Goal: Find specific page/section: Find specific page/section

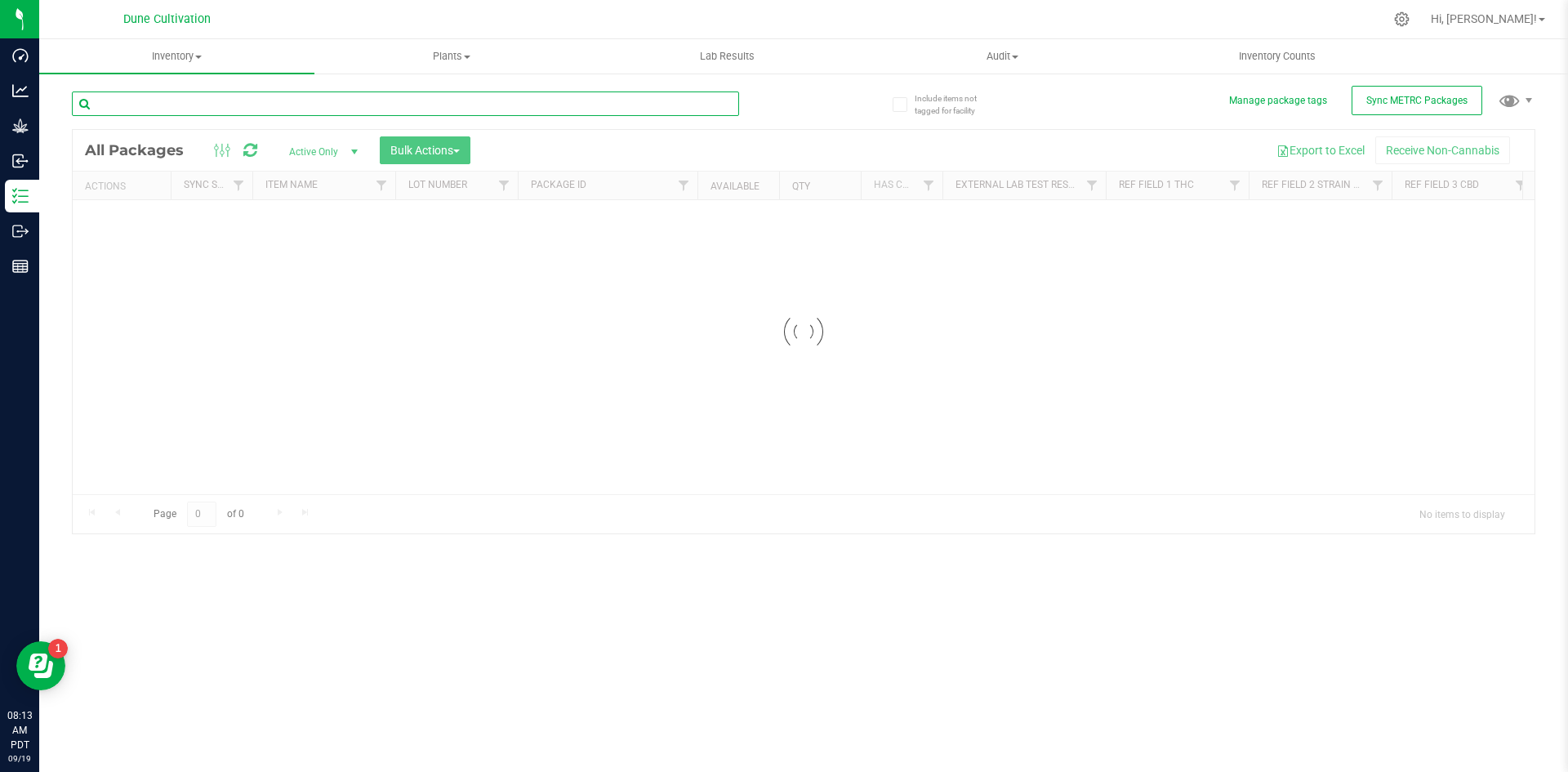
click at [255, 102] on input "text" at bounding box center [406, 103] width 668 height 24
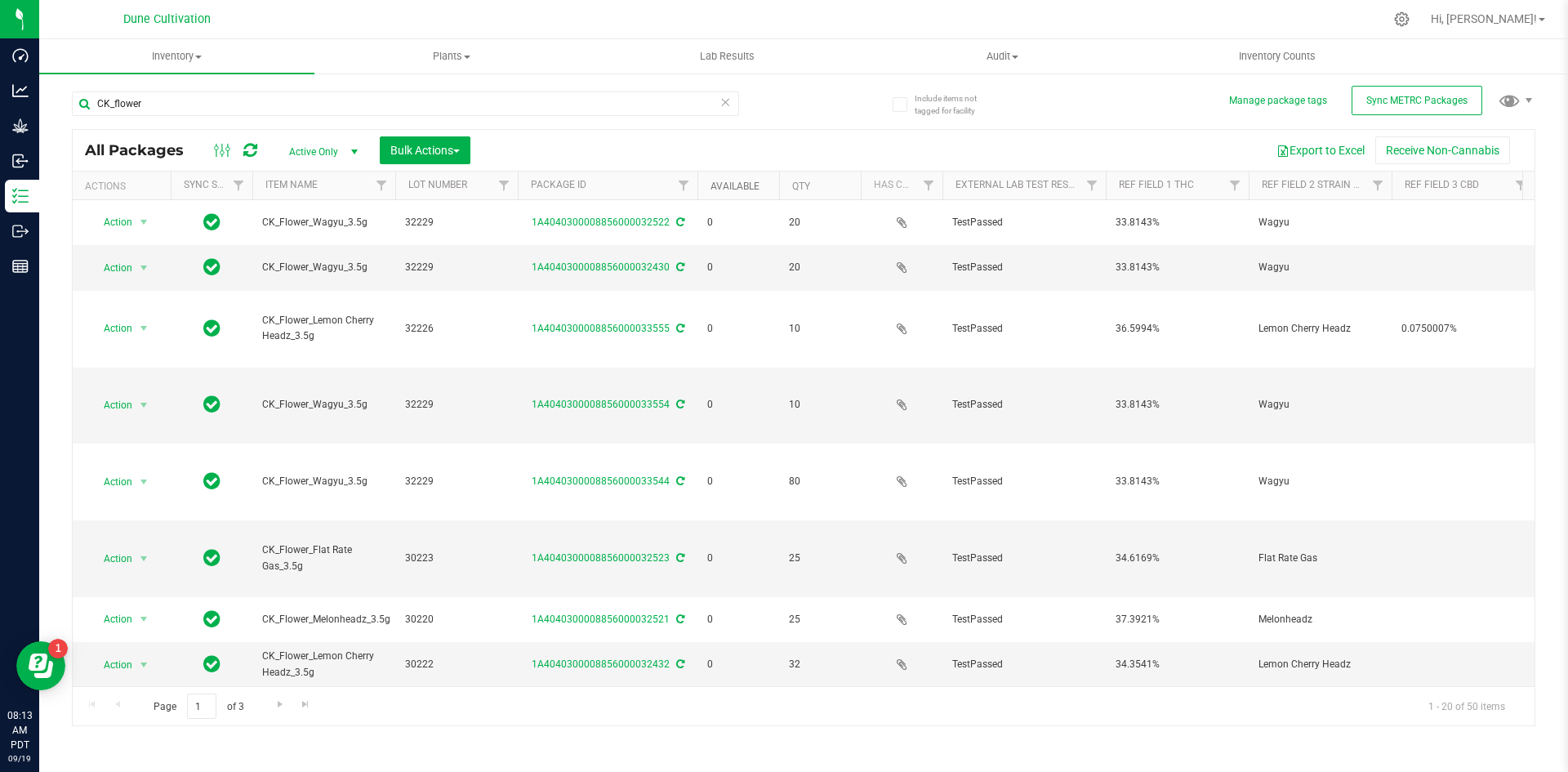
click at [732, 189] on link "Available" at bounding box center [734, 186] width 49 height 12
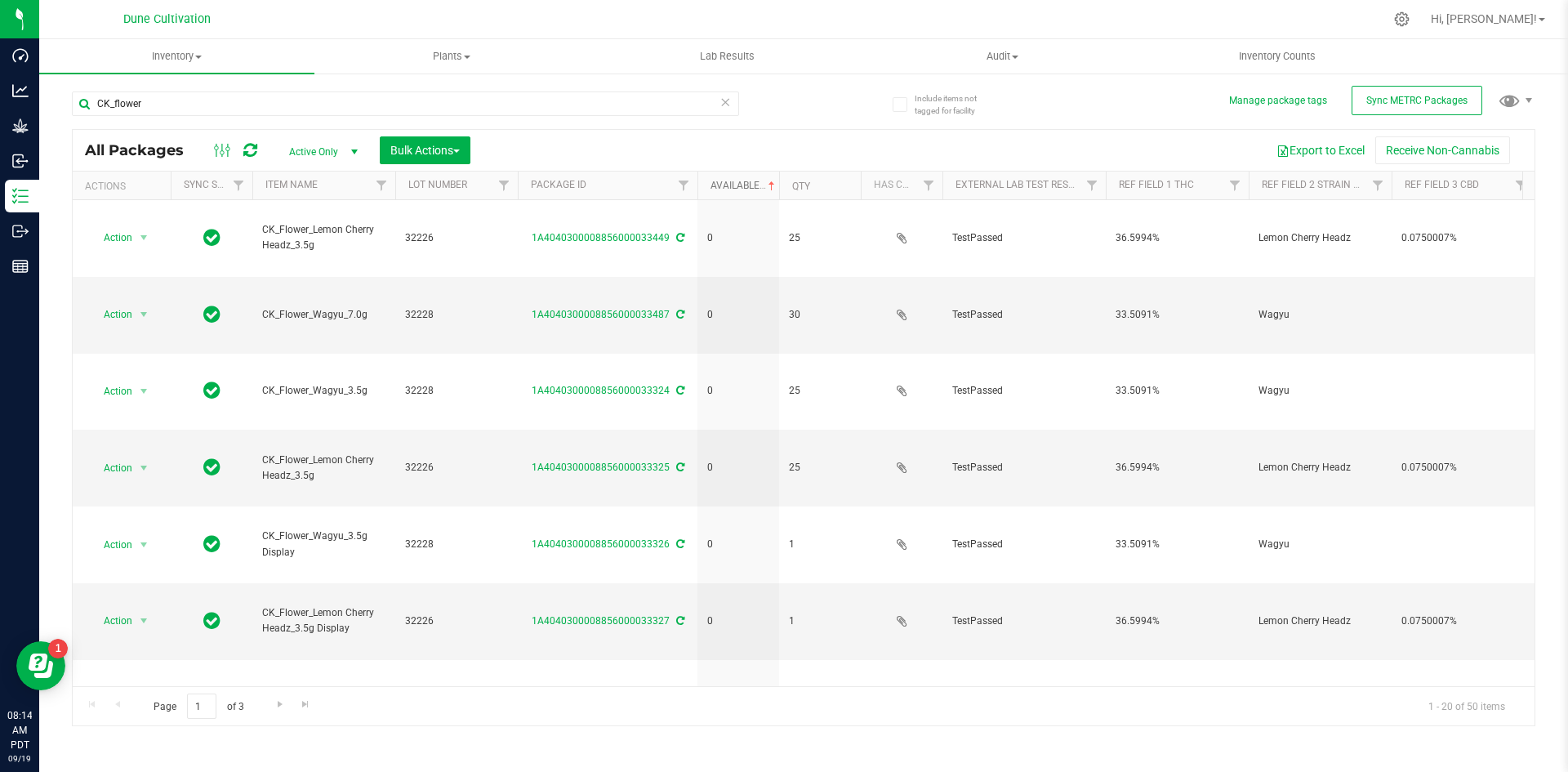
click at [734, 187] on link "Available" at bounding box center [744, 185] width 68 height 12
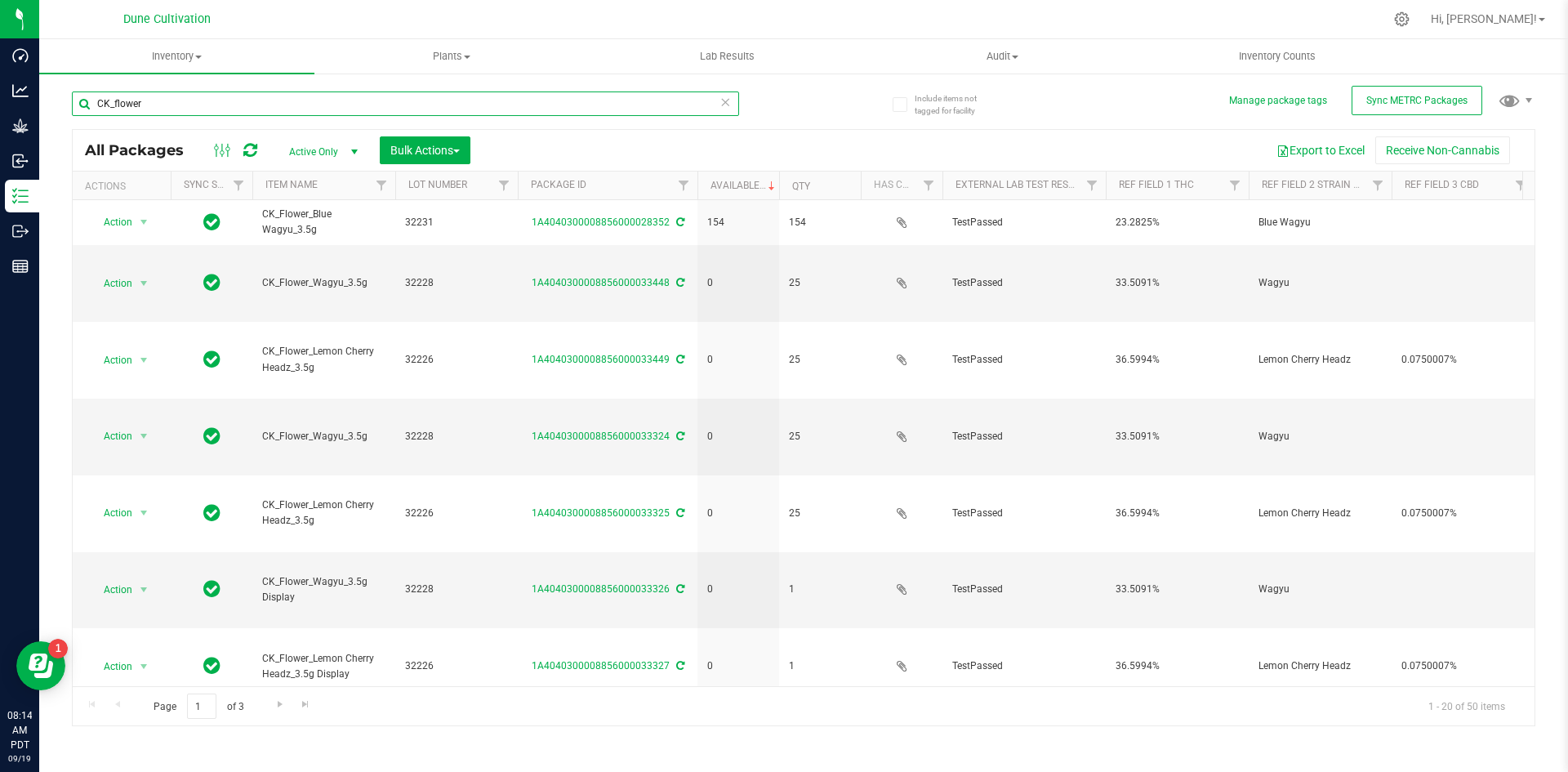
click at [172, 96] on input "CK_flower" at bounding box center [406, 103] width 668 height 24
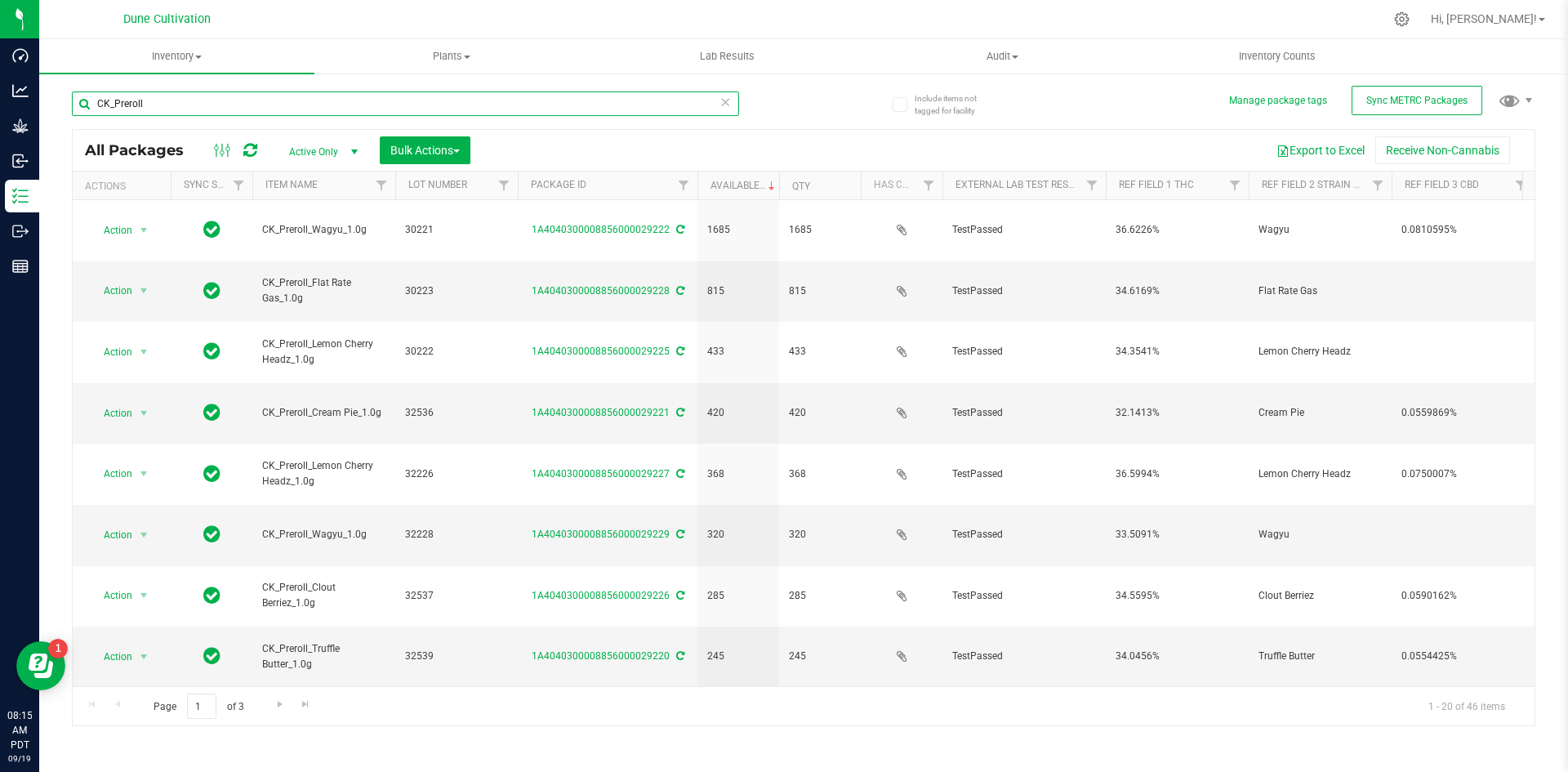
drag, startPoint x: 110, startPoint y: 97, endPoint x: 68, endPoint y: 98, distance: 42.0
click at [68, 98] on div "Include items not tagged for facility Manage package tags Sync METRC Packages C…" at bounding box center [804, 320] width 1529 height 498
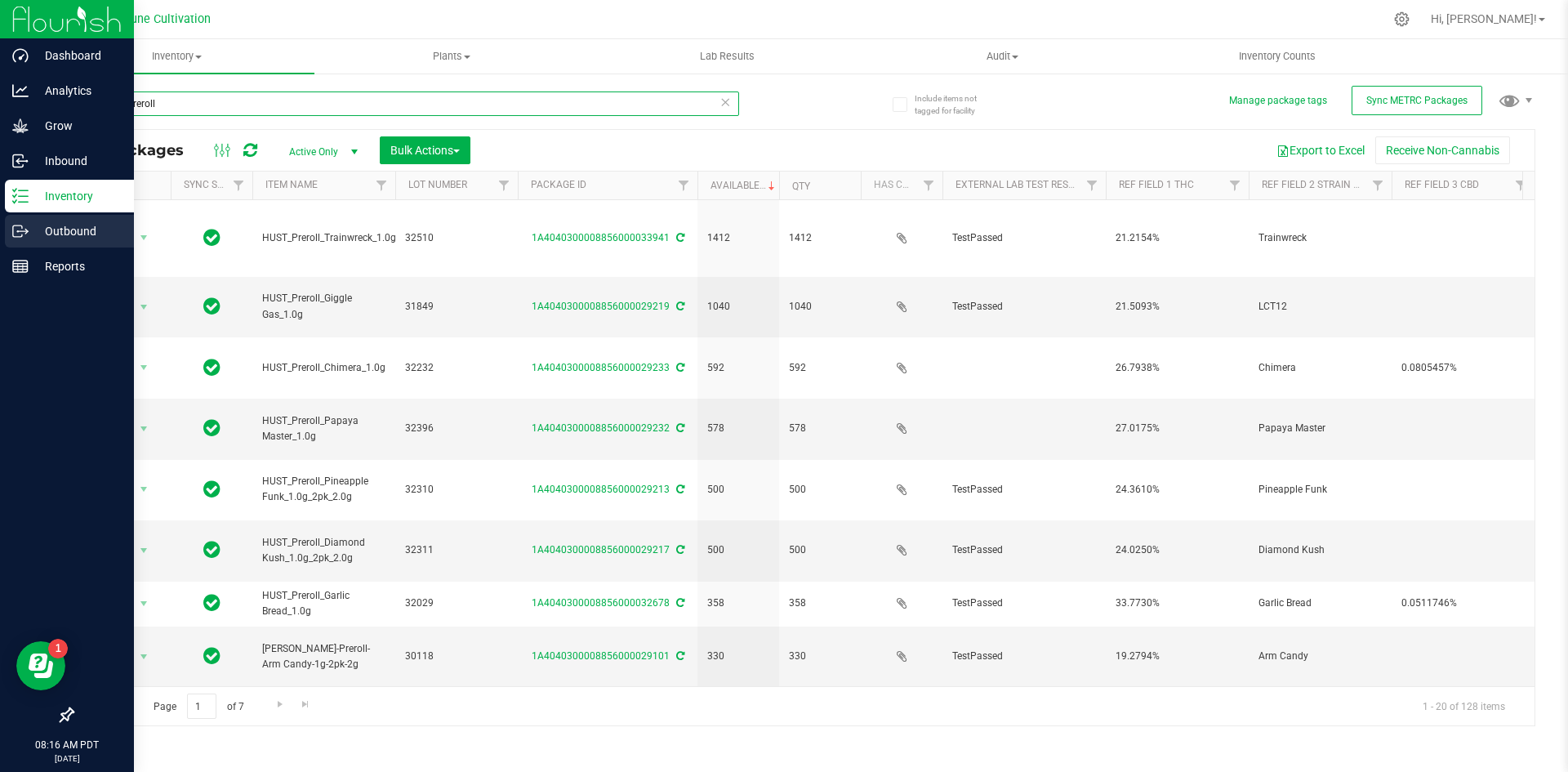
type input "HUST_Preroll"
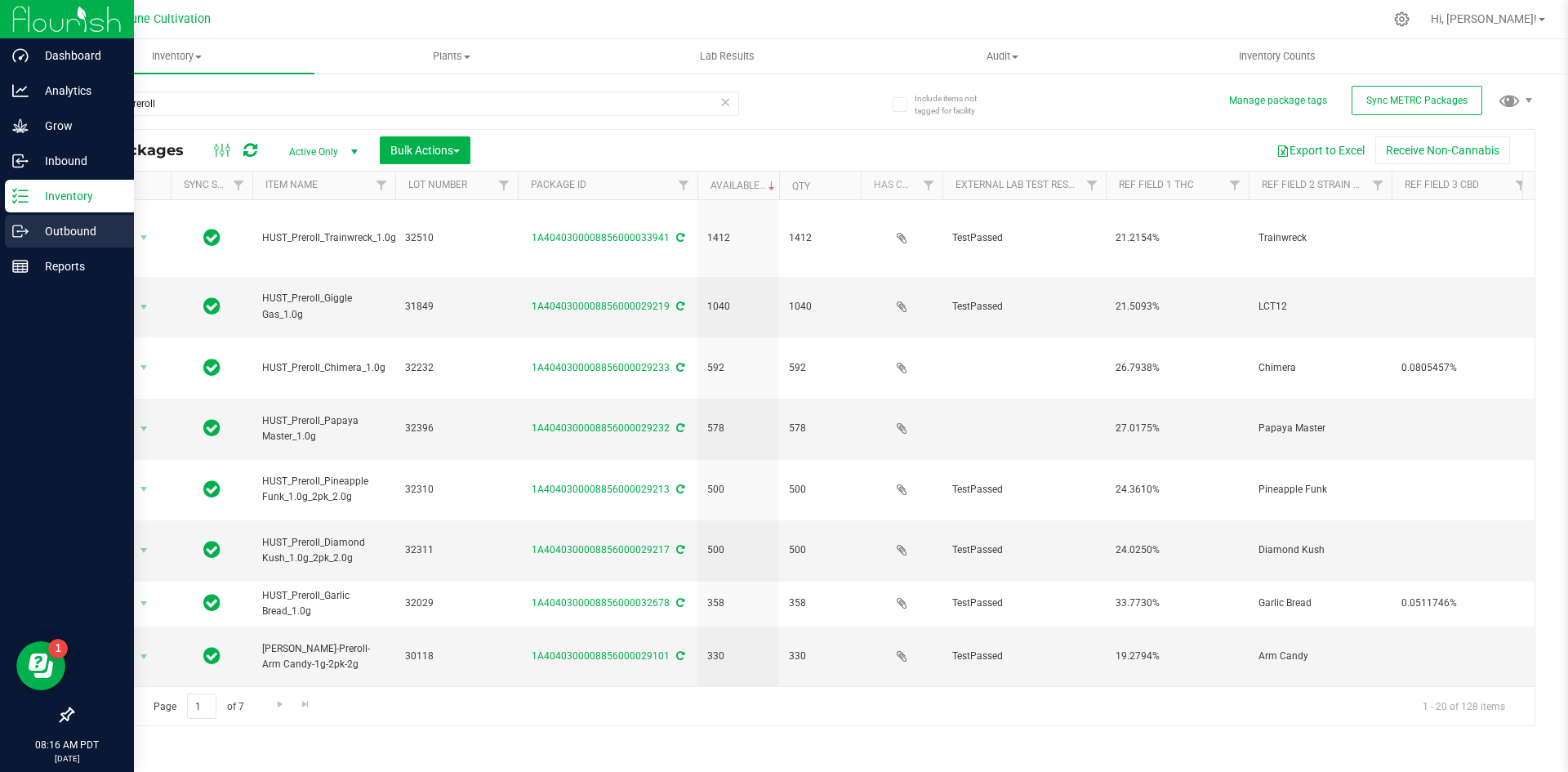
click at [48, 236] on p "Outbound" at bounding box center [77, 230] width 98 height 19
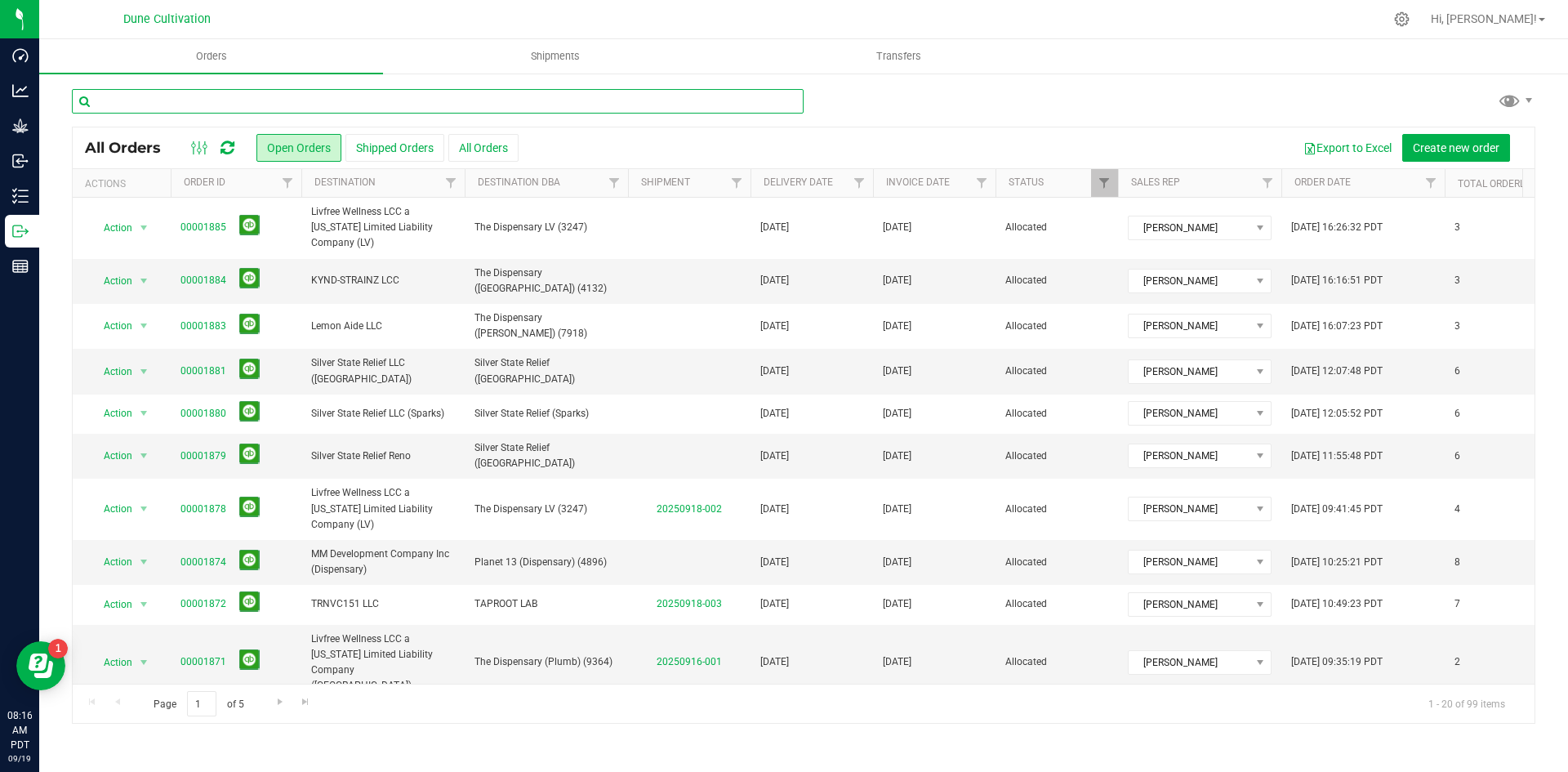
click at [386, 107] on input "text" at bounding box center [437, 101] width 732 height 24
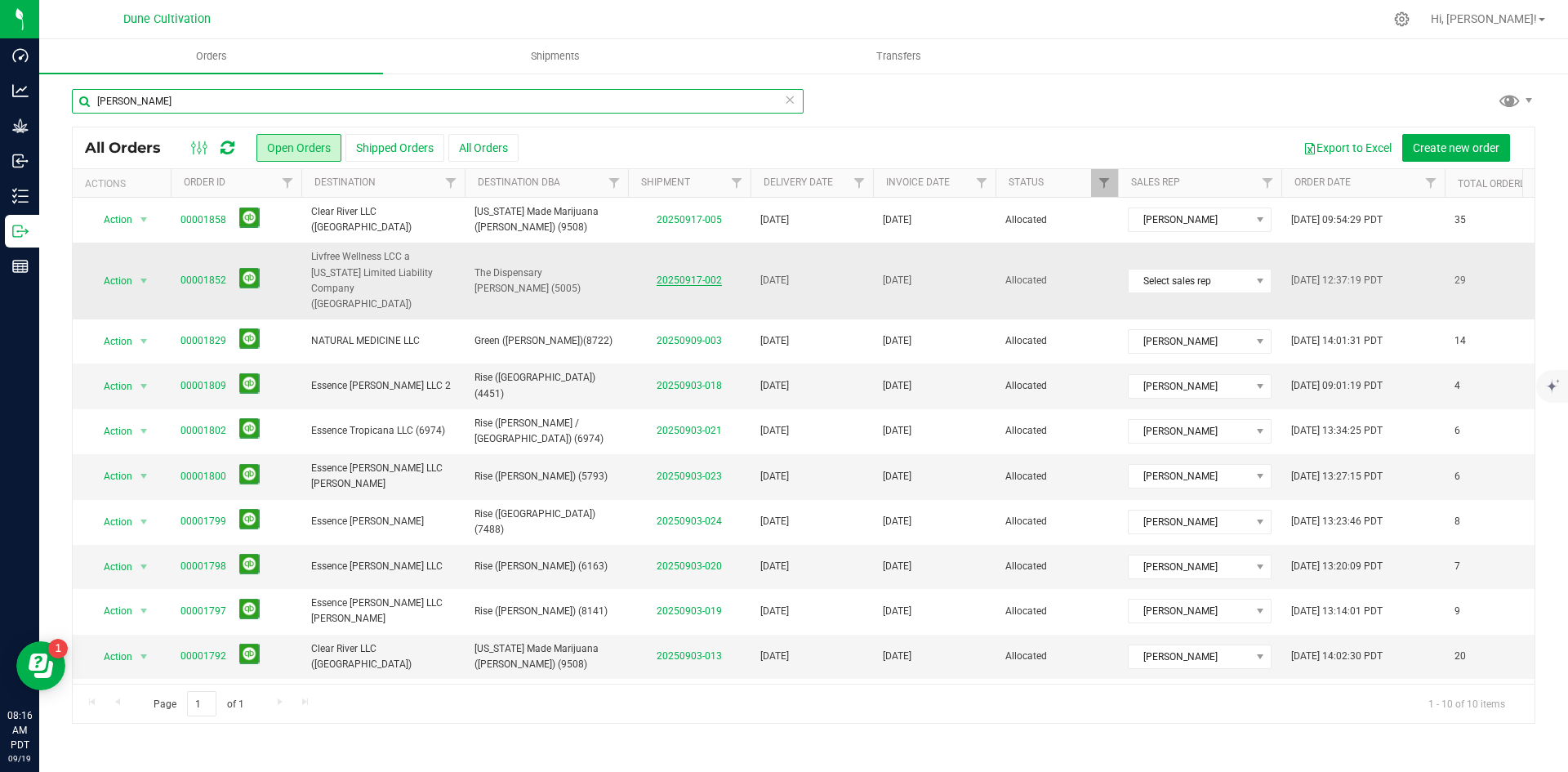
type input "[PERSON_NAME]"
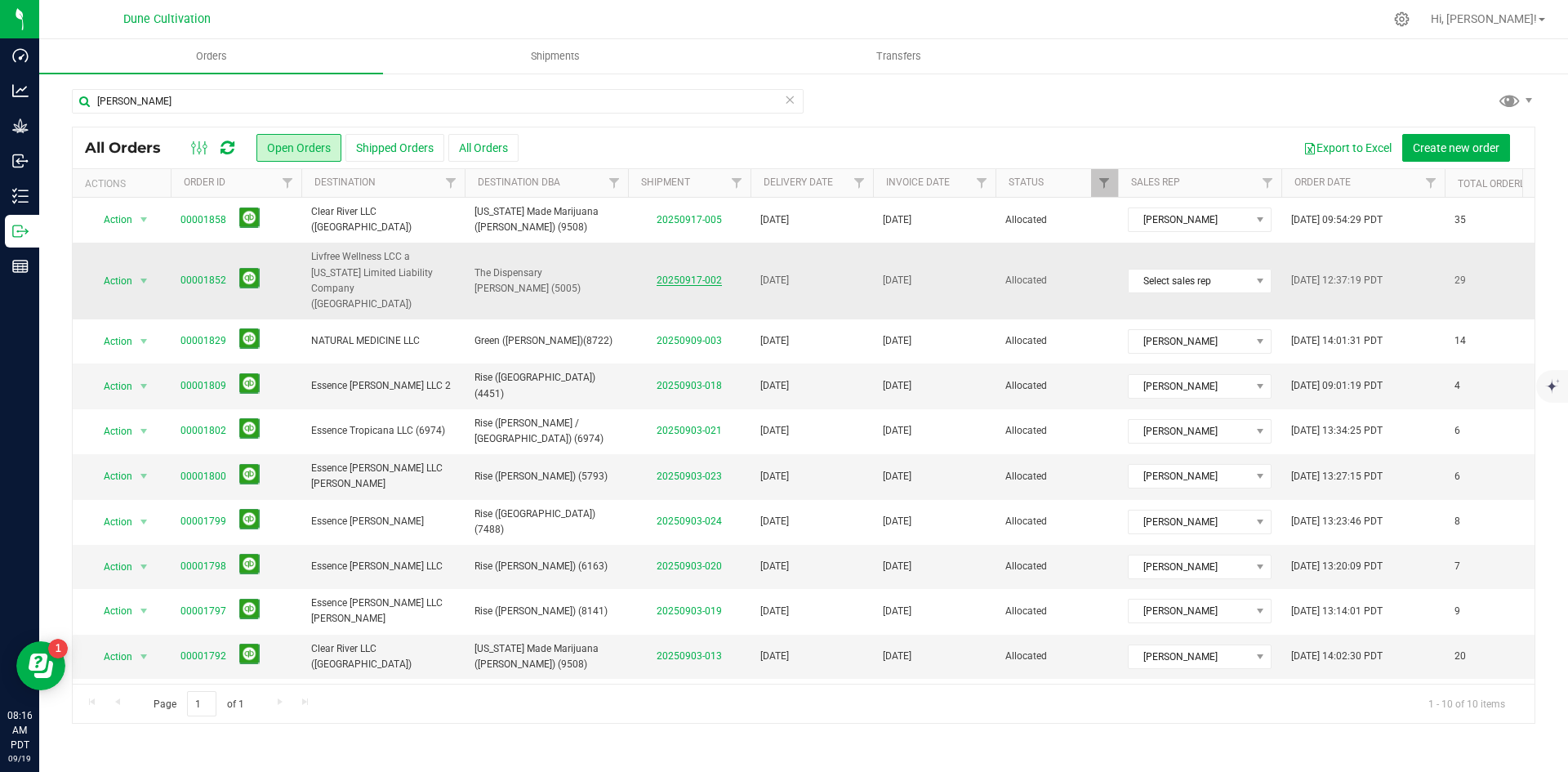
click at [675, 275] on link "20250917-002" at bounding box center [689, 280] width 65 height 12
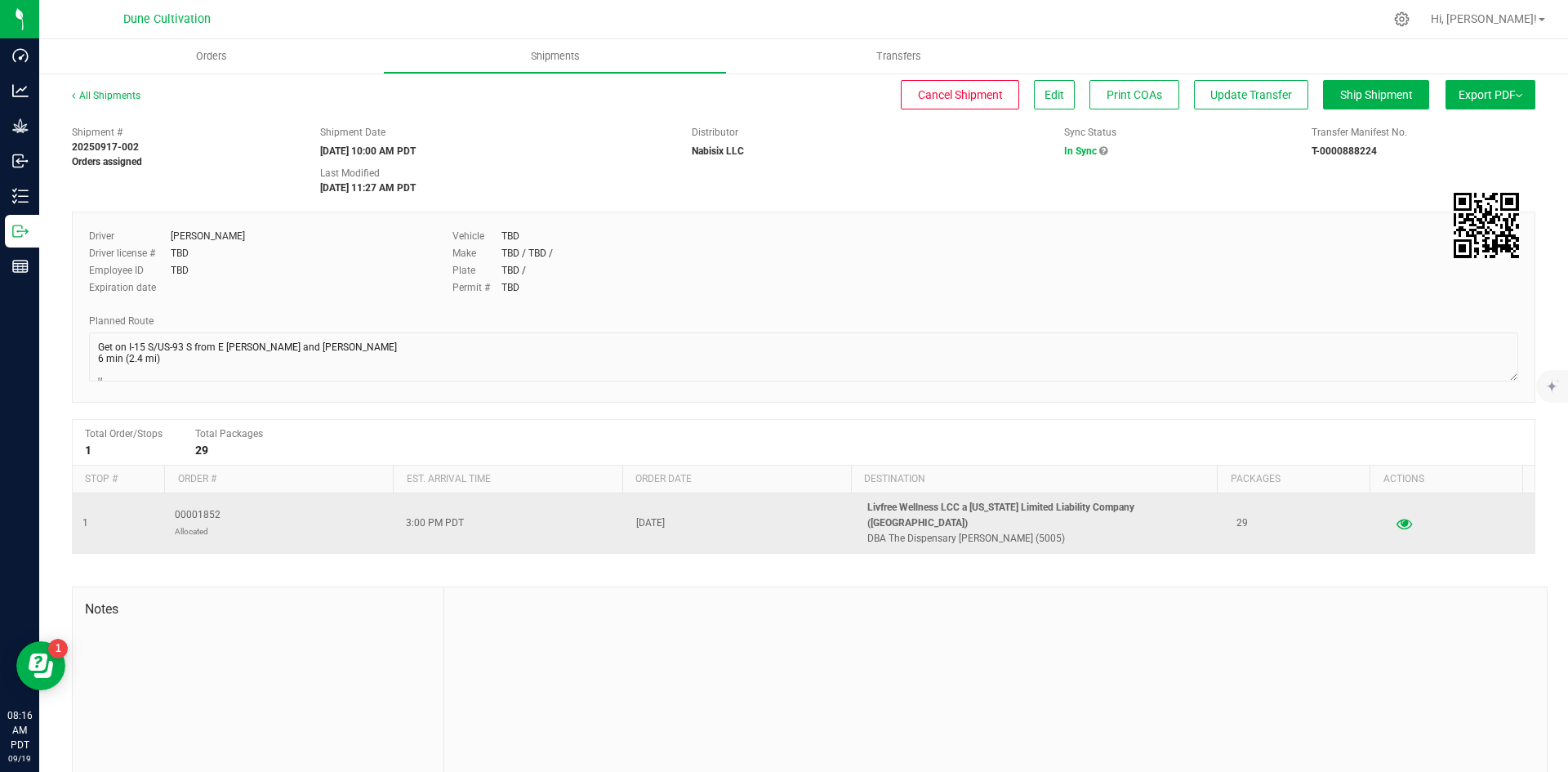
click at [1397, 517] on icon "button" at bounding box center [1404, 522] width 16 height 12
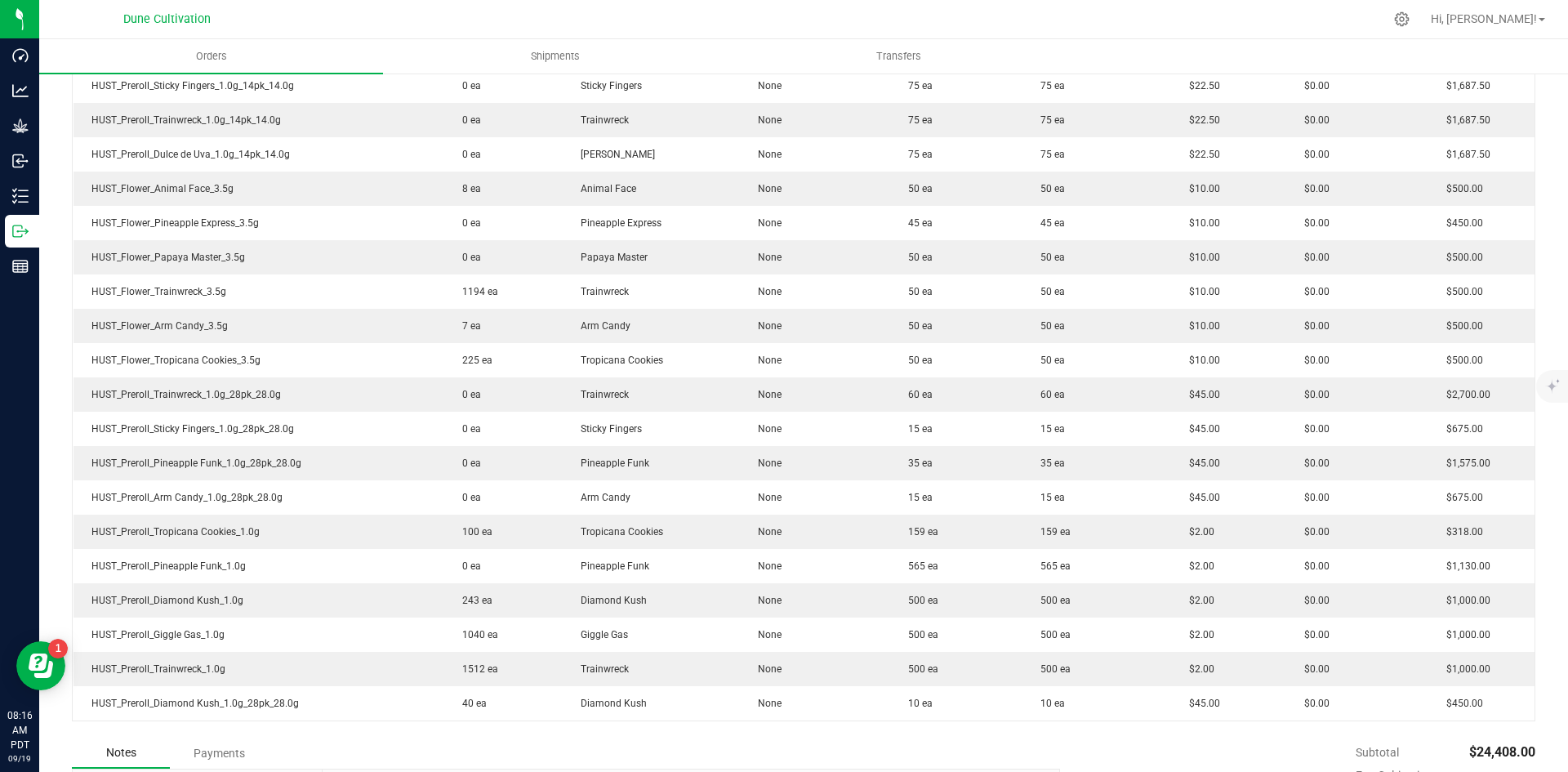
scroll to position [835, 0]
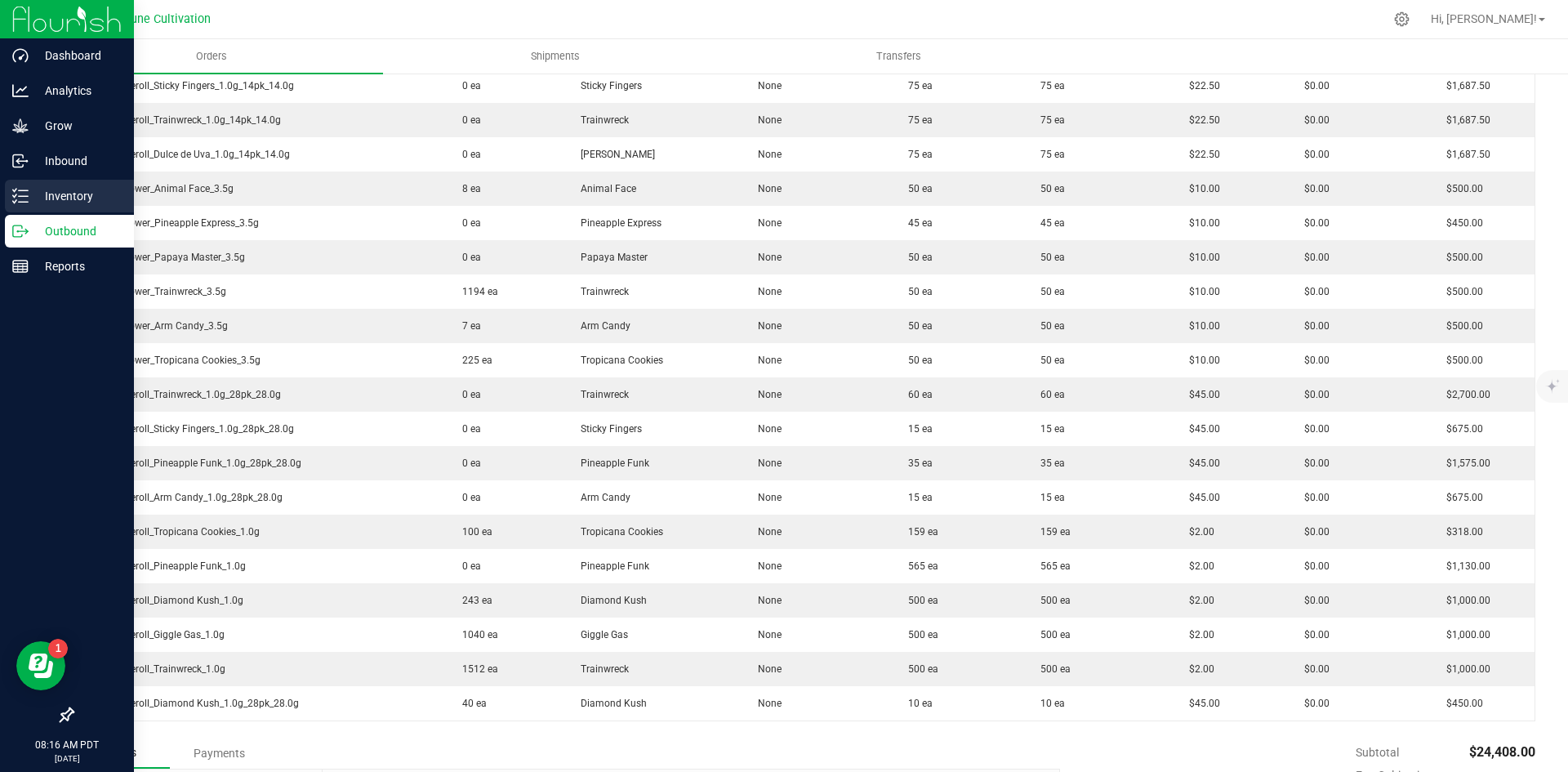
click at [19, 185] on div "Inventory" at bounding box center [69, 195] width 129 height 33
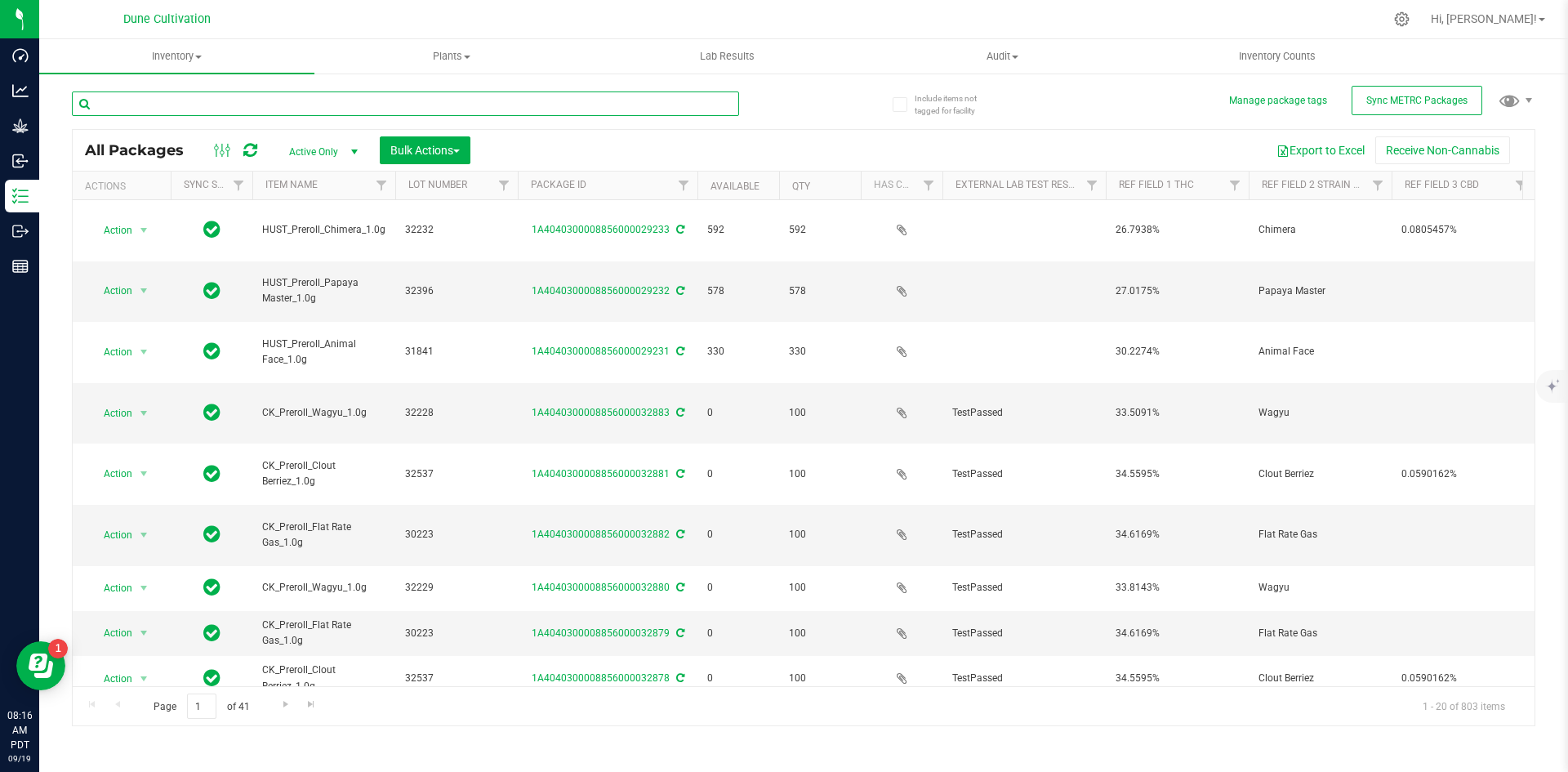
click at [295, 106] on input "text" at bounding box center [406, 103] width 668 height 24
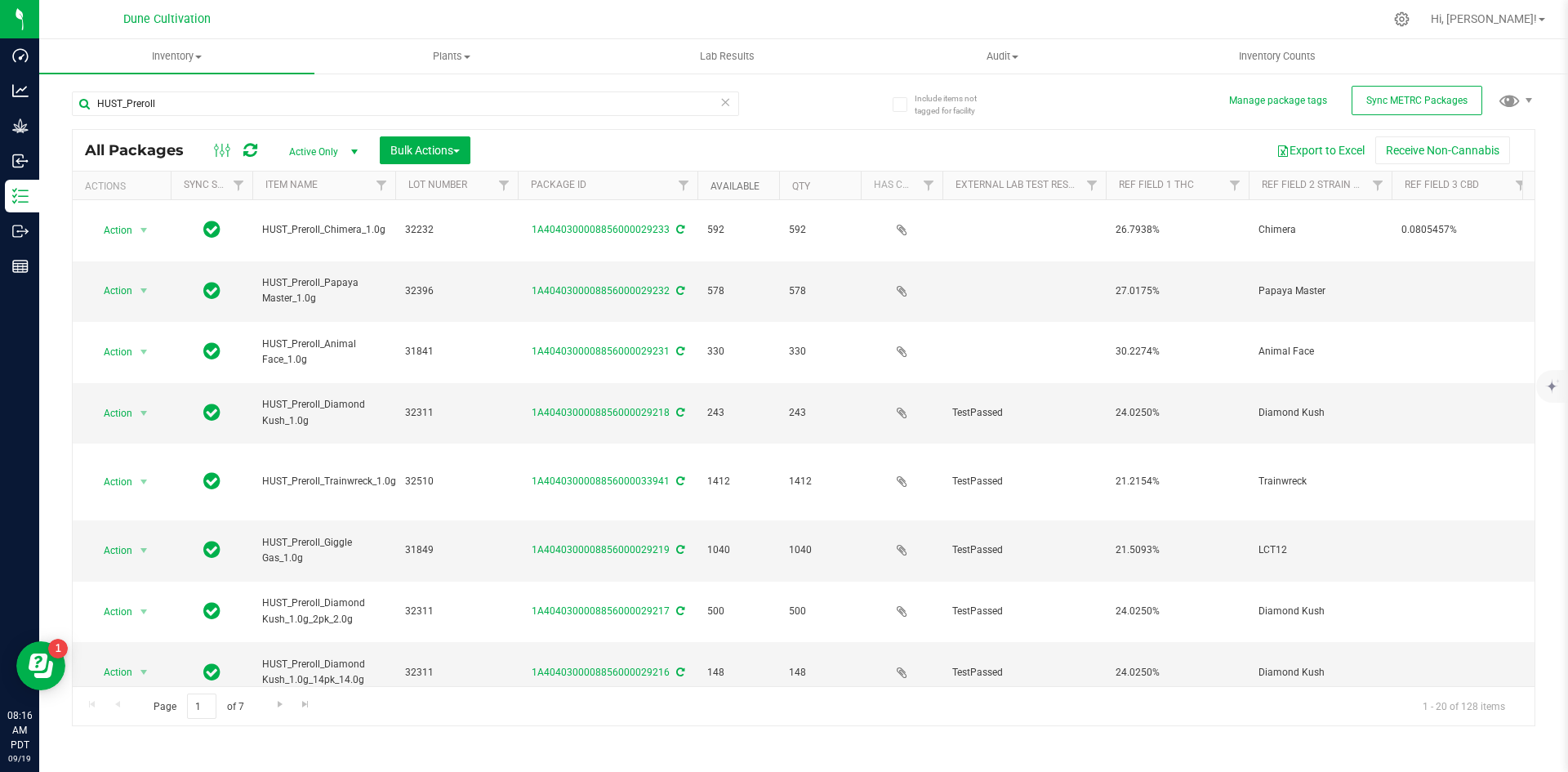
click at [730, 191] on link "Available" at bounding box center [734, 186] width 49 height 12
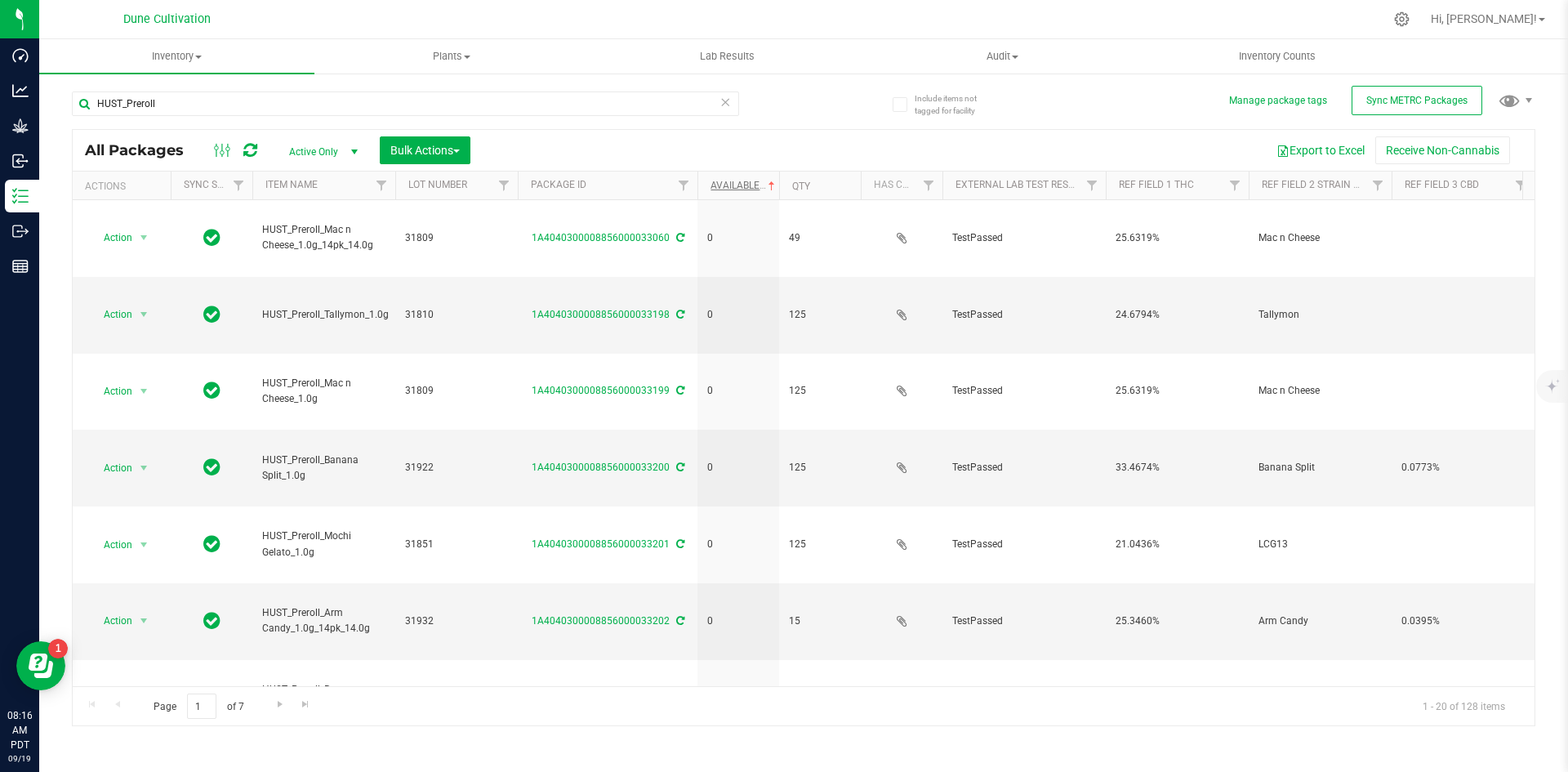
click at [730, 191] on th "Available" at bounding box center [739, 186] width 82 height 28
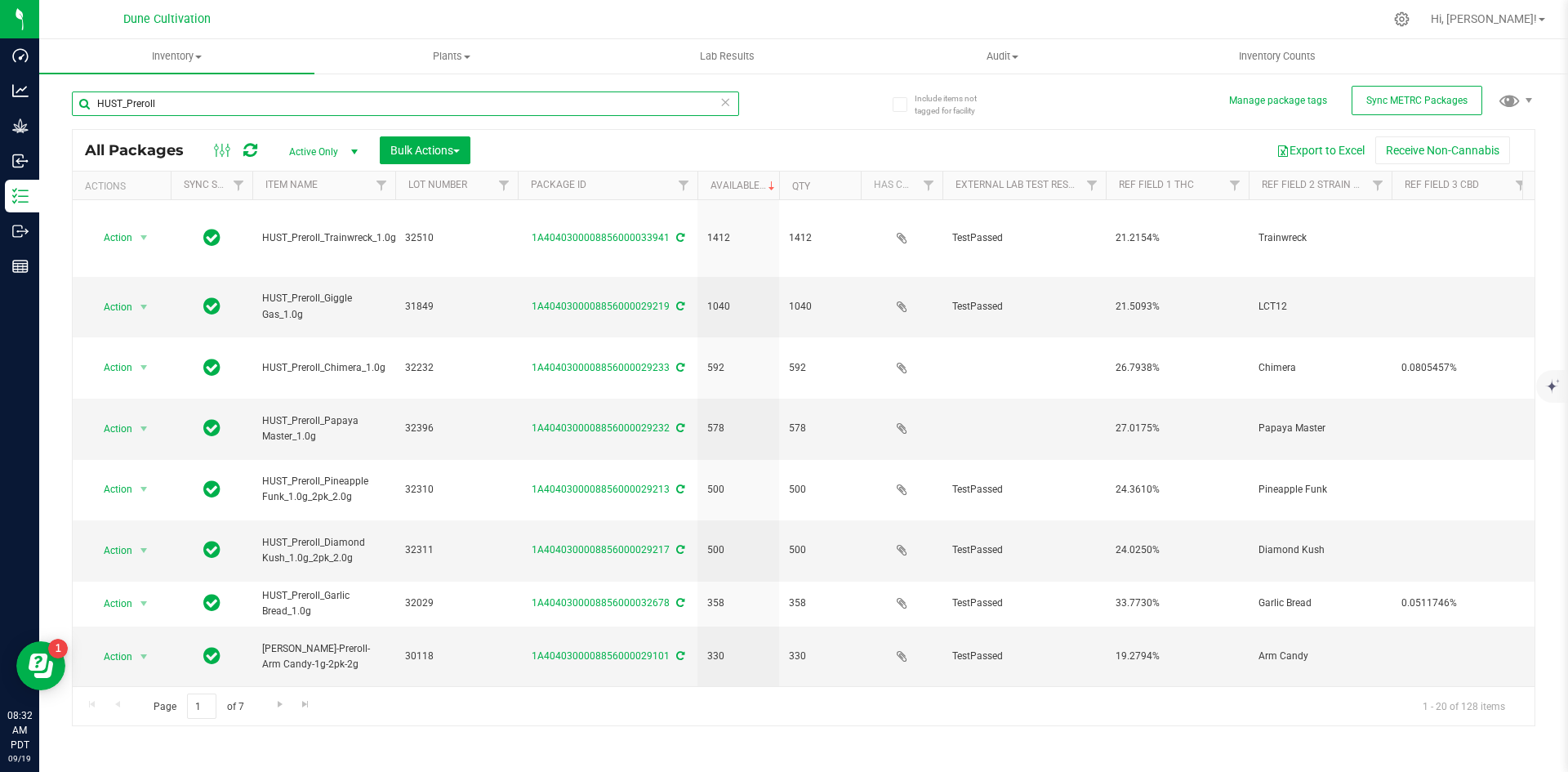
drag, startPoint x: 172, startPoint y: 101, endPoint x: 84, endPoint y: 103, distance: 88.0
click at [84, 103] on input "HUST_Preroll" at bounding box center [406, 103] width 668 height 24
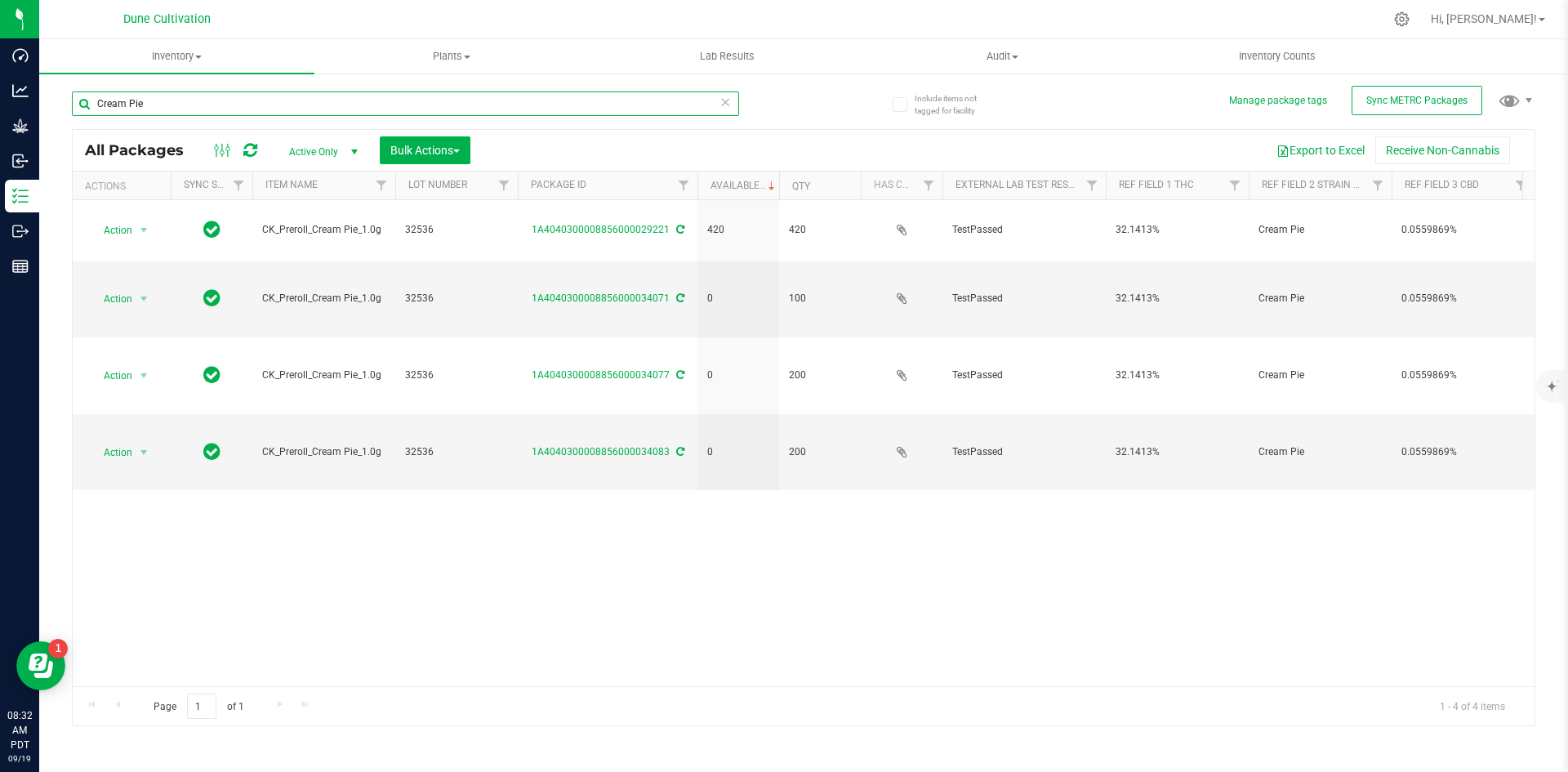
type input "Cream Pie"
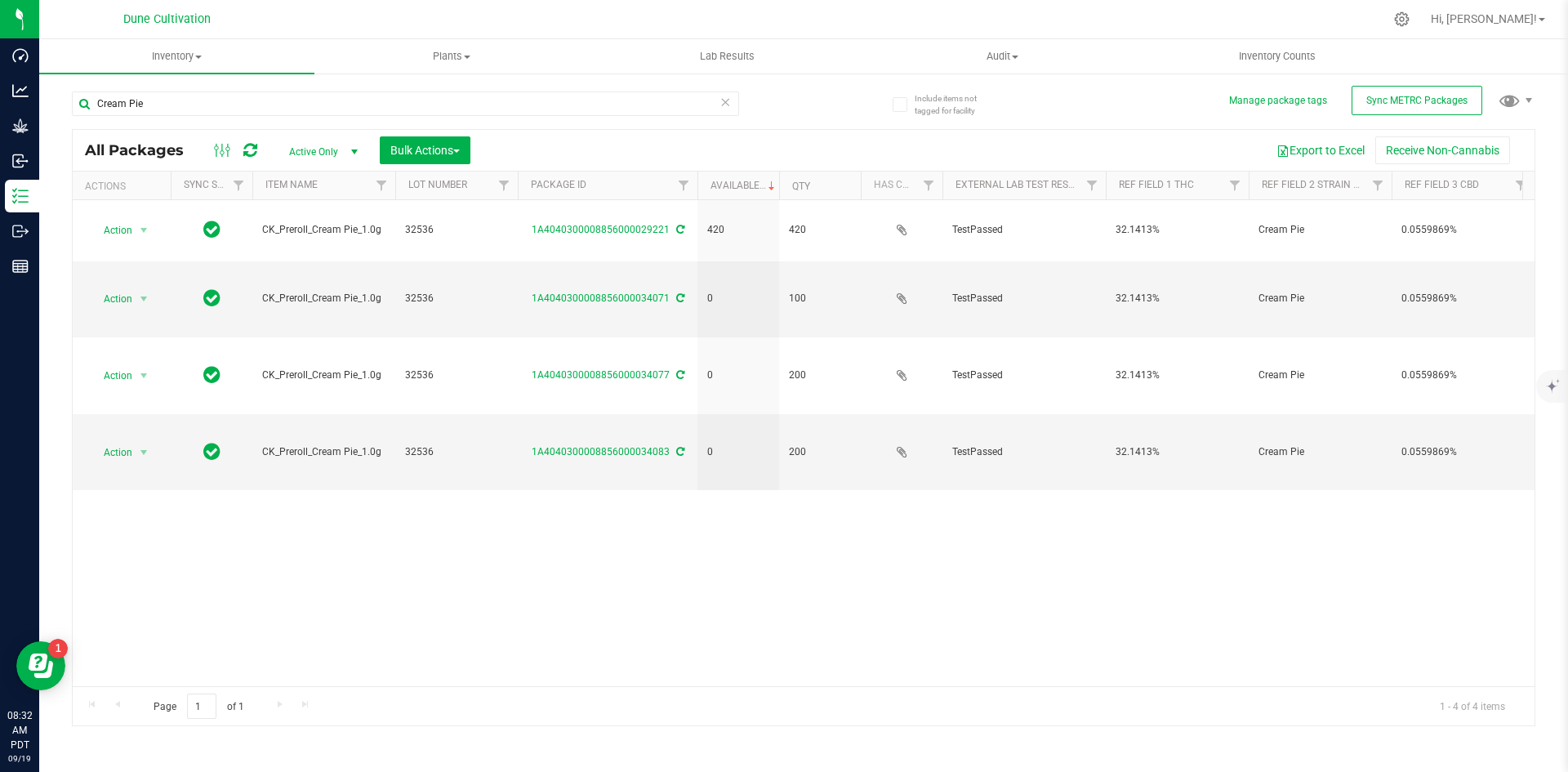
click at [723, 103] on icon at bounding box center [725, 101] width 12 height 19
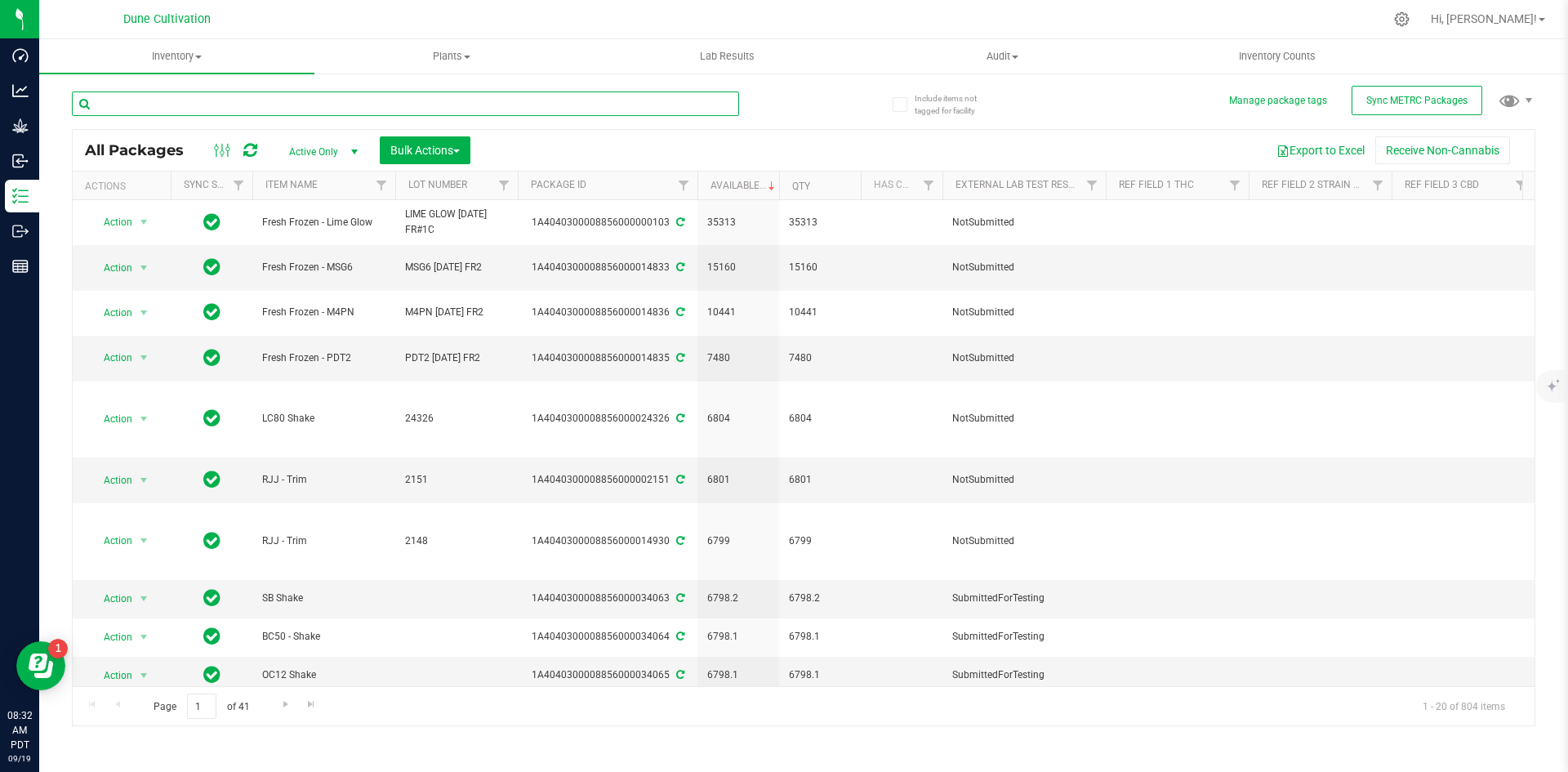
click at [145, 103] on input "text" at bounding box center [406, 103] width 668 height 24
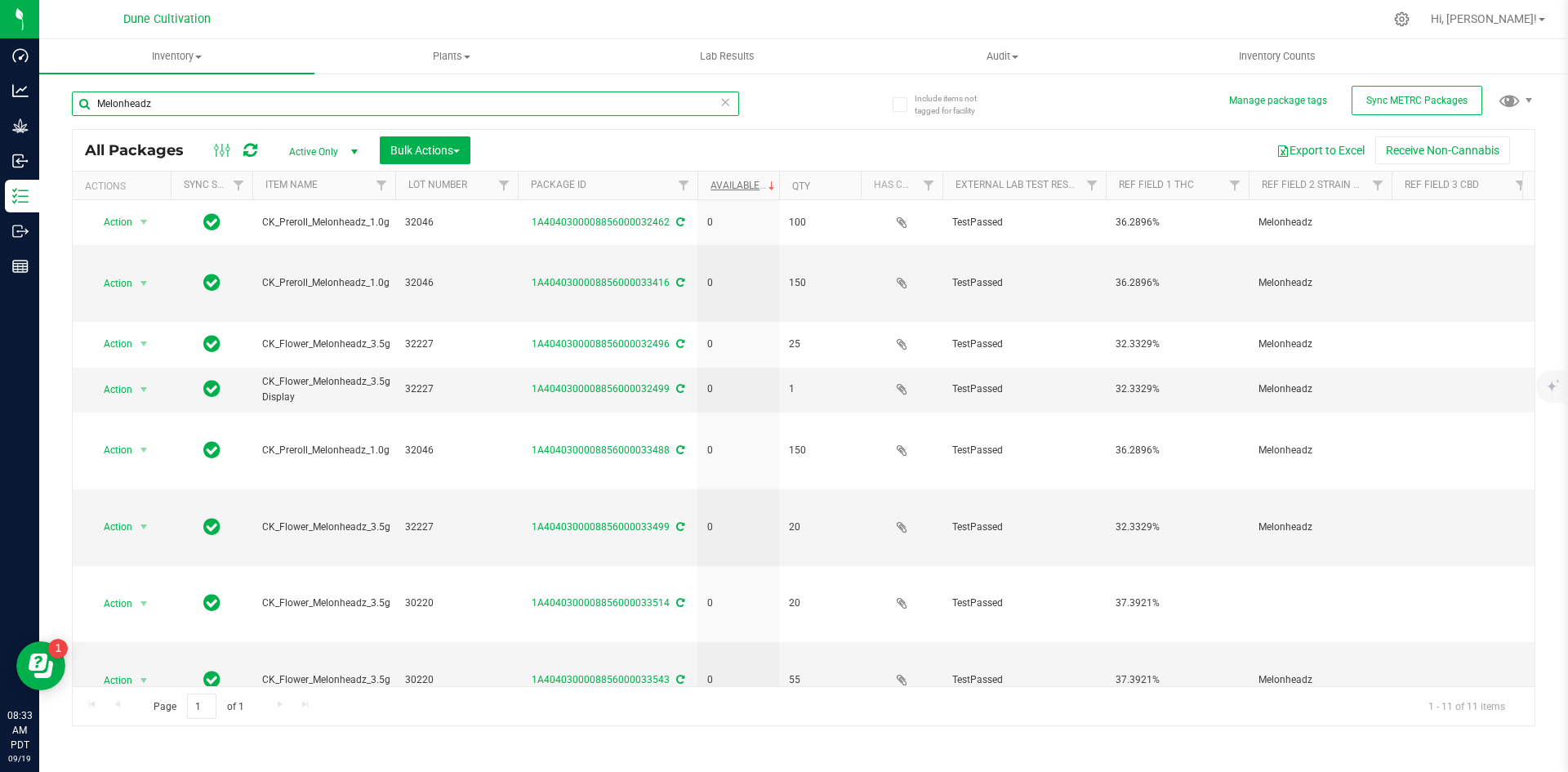
type input "Melonheadz"
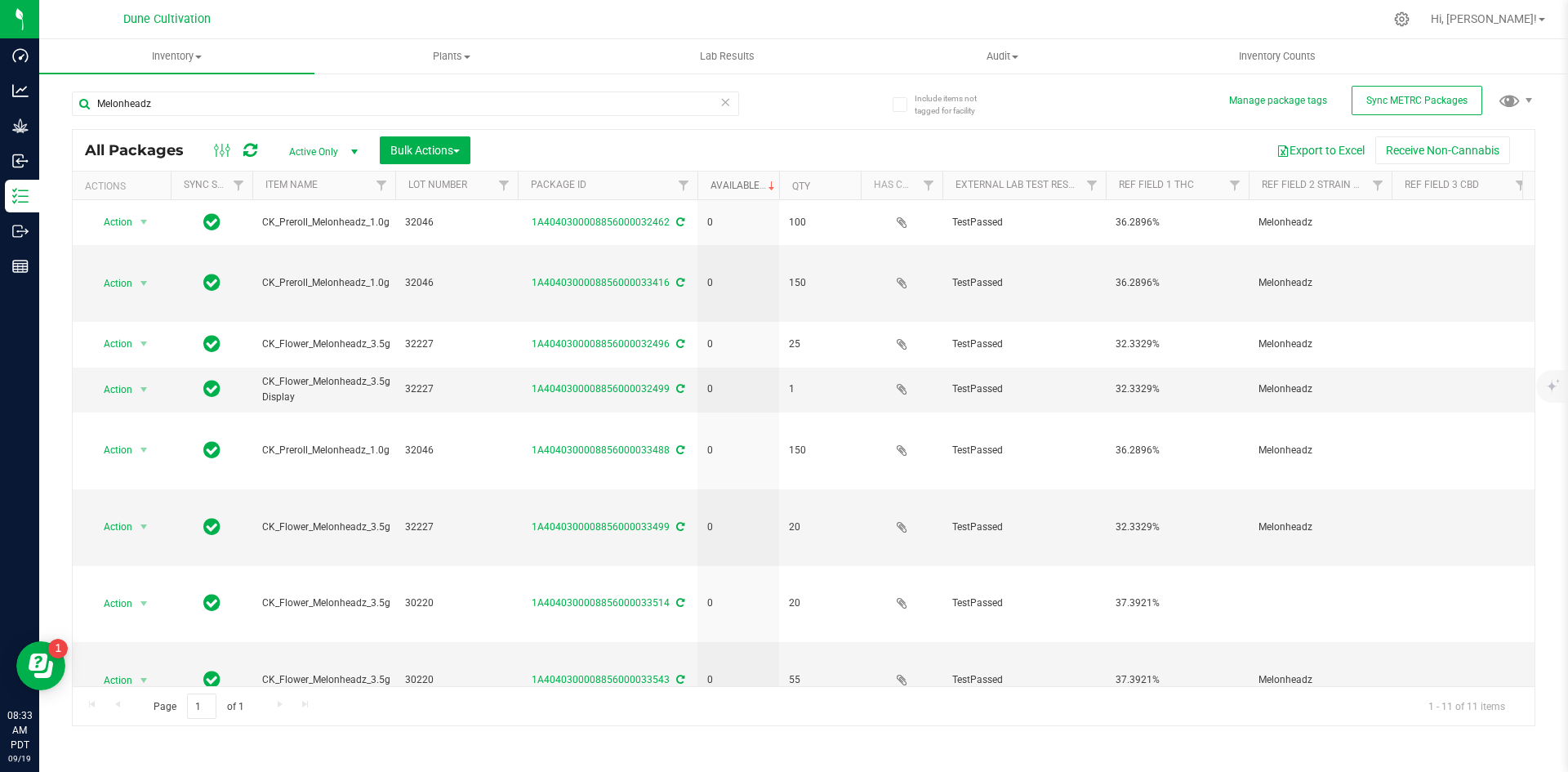
click at [724, 180] on link "Available" at bounding box center [744, 185] width 68 height 12
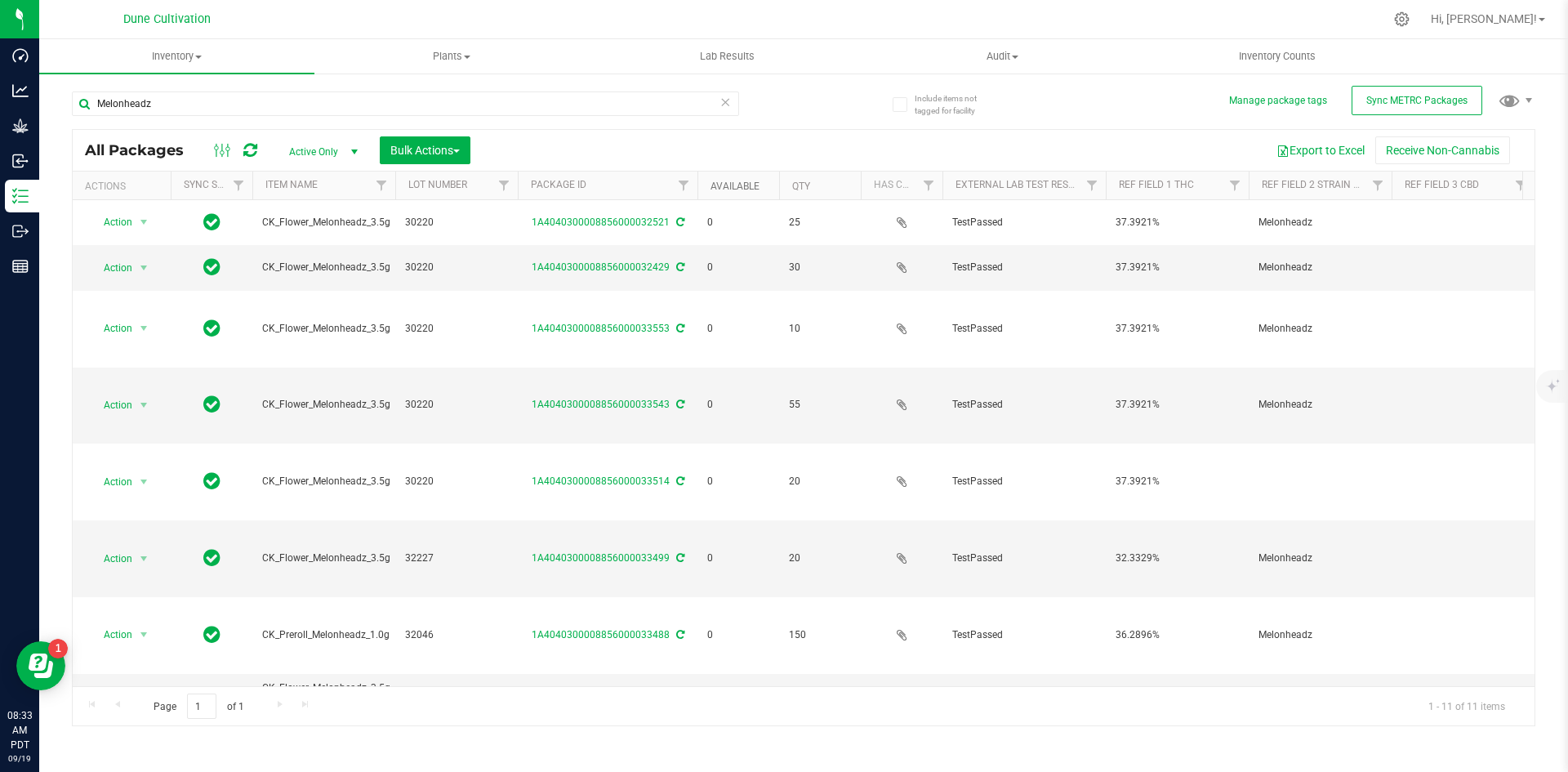
click at [724, 180] on link "Available" at bounding box center [734, 186] width 49 height 12
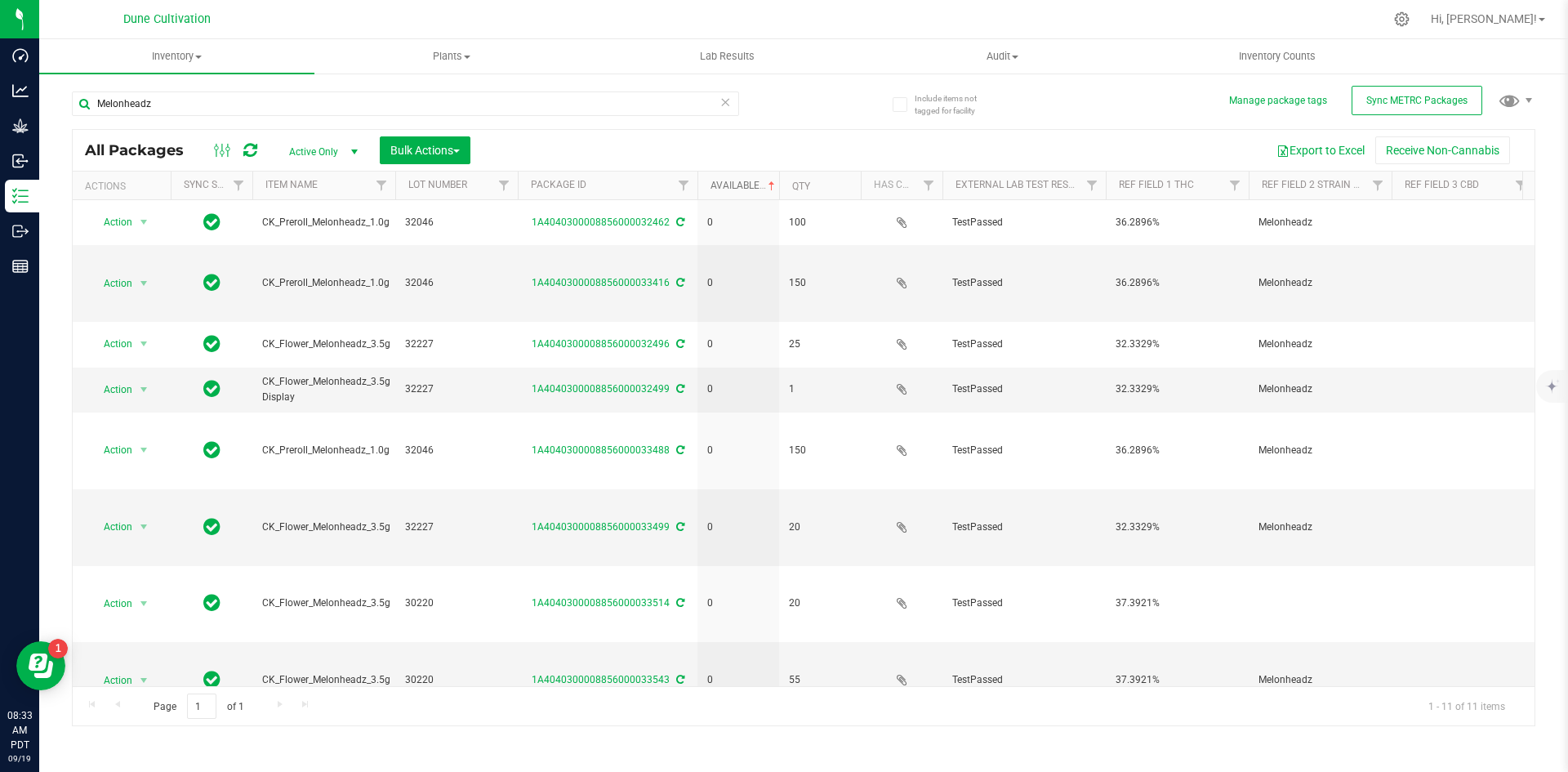
click at [724, 180] on link "Available" at bounding box center [744, 185] width 68 height 12
